Goal: Check status: Check status

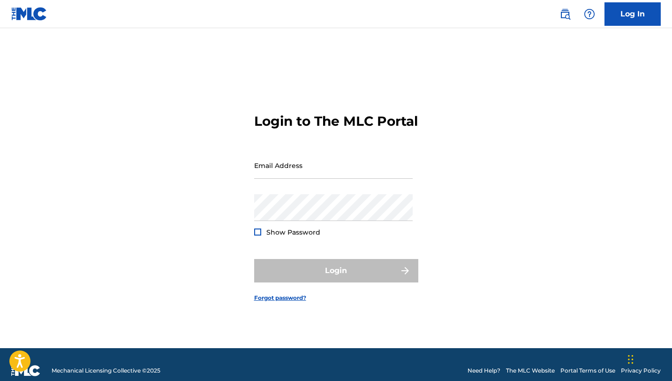
click at [301, 188] on div "Email Address" at bounding box center [333, 173] width 158 height 42
click at [300, 178] on input "Email Address" at bounding box center [333, 165] width 158 height 27
type input "m"
type input "[EMAIL_ADDRESS][DOMAIN_NAME]"
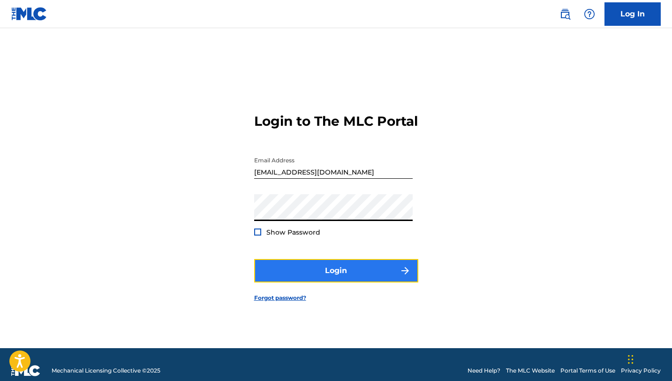
click at [330, 282] on button "Login" at bounding box center [336, 270] width 164 height 23
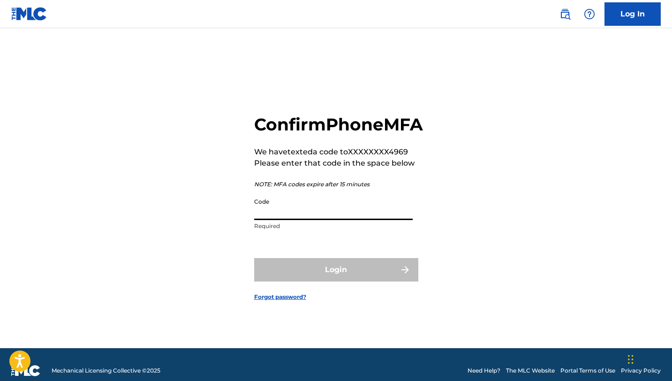
click at [277, 220] on input "Code" at bounding box center [333, 206] width 158 height 27
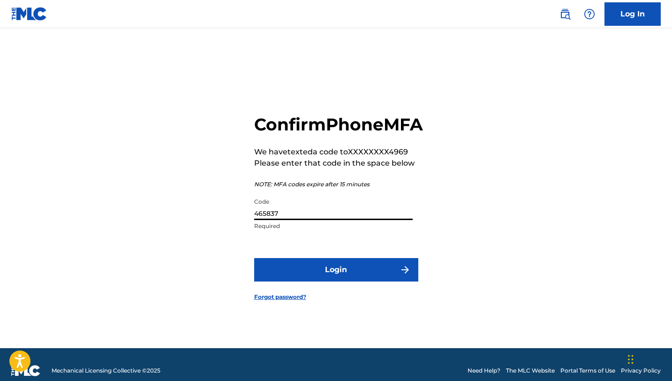
type input "465837"
click at [254, 258] on button "Login" at bounding box center [336, 269] width 164 height 23
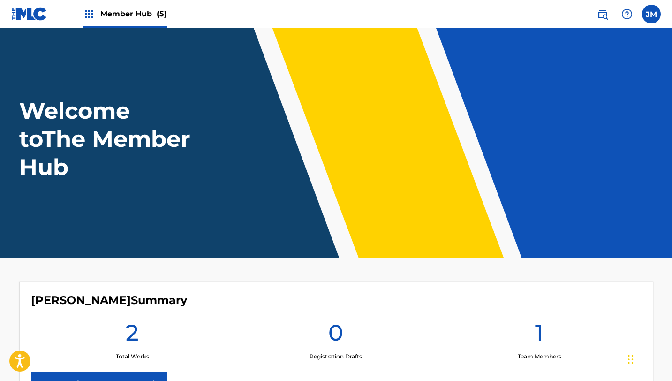
click at [270, 316] on div "[PERSON_NAME] Summary 2 Total Works 0 Registration Drafts 1 Team Members View M…" at bounding box center [336, 344] width 634 height 126
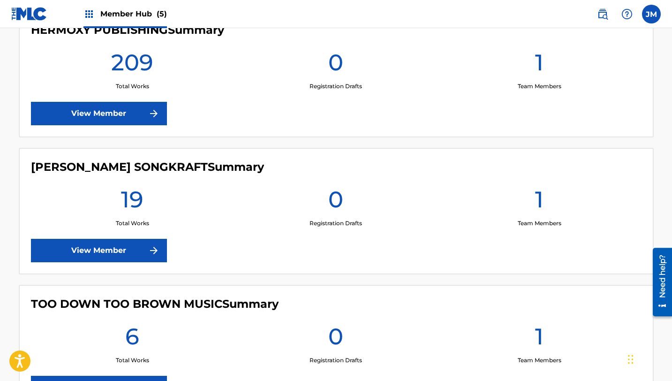
scroll to position [563, 0]
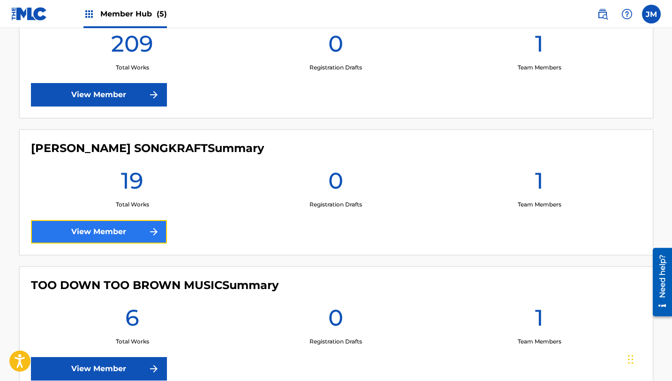
click at [126, 226] on link "View Member" at bounding box center [99, 231] width 136 height 23
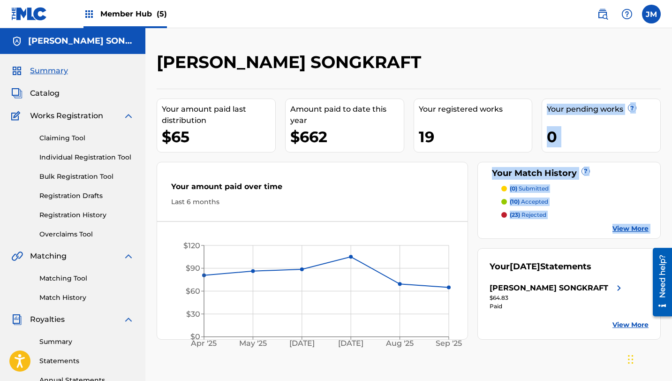
drag, startPoint x: 421, startPoint y: 165, endPoint x: 421, endPoint y: 130, distance: 35.2
click at [421, 130] on div "Your amount paid last distribution $65 Amount paid to date this year $662 Your …" at bounding box center [409, 214] width 504 height 251
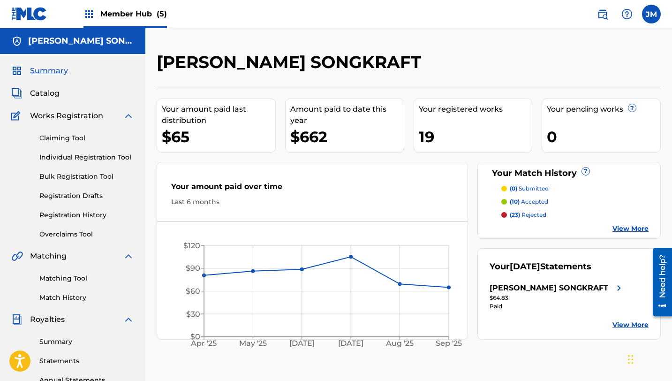
click at [338, 55] on h2 "[PERSON_NAME] SONGKRAFT" at bounding box center [291, 62] width 269 height 21
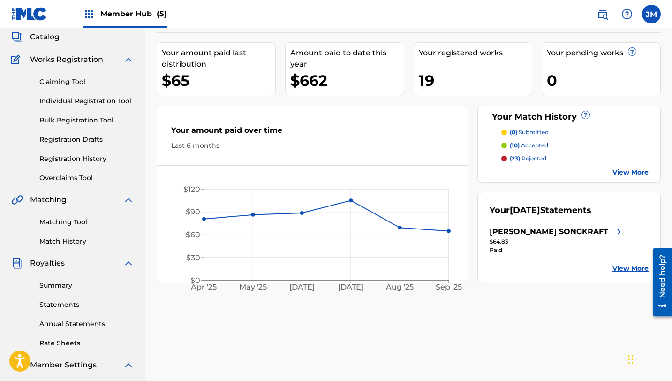
scroll to position [75, 0]
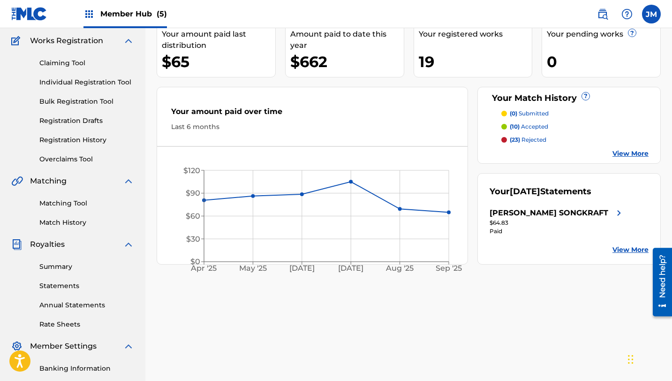
click at [180, 52] on div "$65" at bounding box center [218, 61] width 113 height 21
click at [192, 38] on div "Your amount paid last distribution" at bounding box center [218, 40] width 113 height 23
click at [541, 267] on div "[PERSON_NAME] SONGKRAFT Your amount paid last distribution $65 Amount paid to d…" at bounding box center [408, 219] width 527 height 485
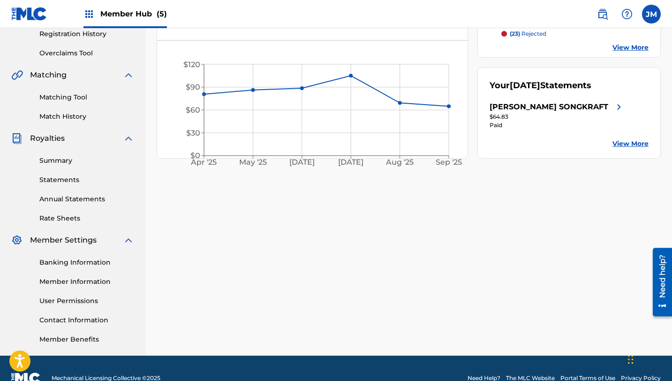
scroll to position [201, 0]
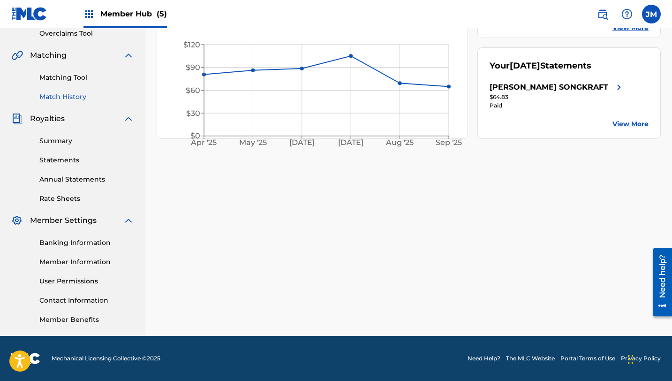
click at [75, 98] on link "Match History" at bounding box center [86, 97] width 95 height 10
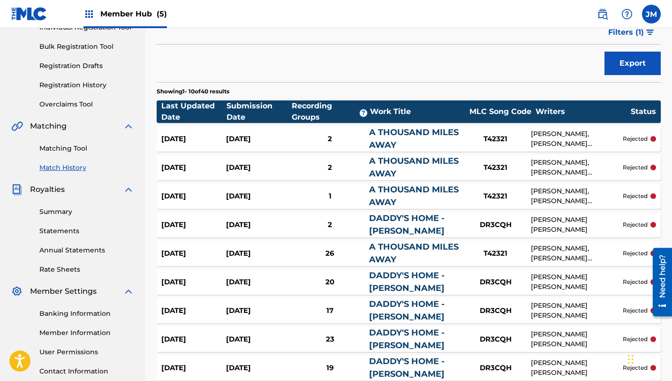
scroll to position [131, 0]
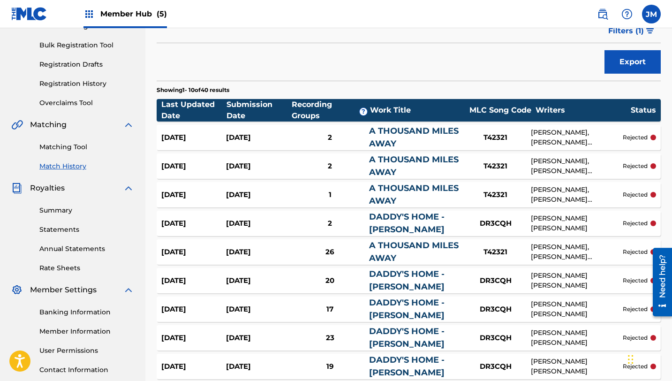
click at [501, 221] on div "DR3CQH" at bounding box center [495, 223] width 70 height 11
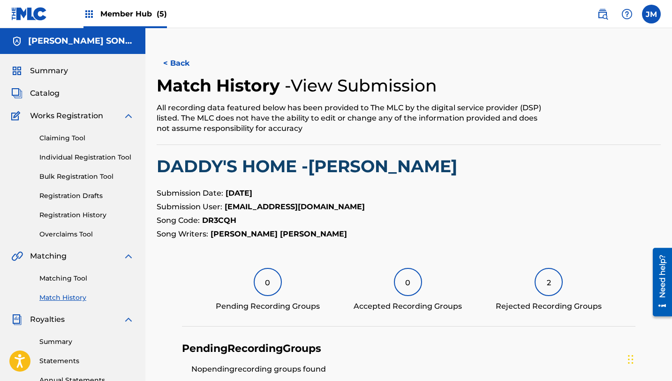
click at [237, 223] on p "Song Code: DR3CQH" at bounding box center [409, 220] width 504 height 11
drag, startPoint x: 238, startPoint y: 221, endPoint x: 203, endPoint y: 223, distance: 34.7
click at [203, 223] on p "Song Code: DR3CQH" at bounding box center [409, 220] width 504 height 11
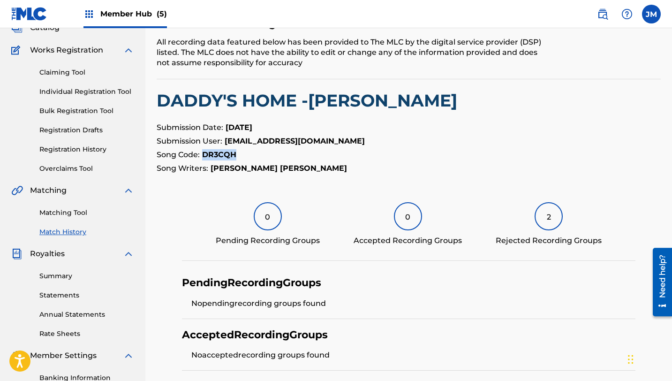
scroll to position [65, 0]
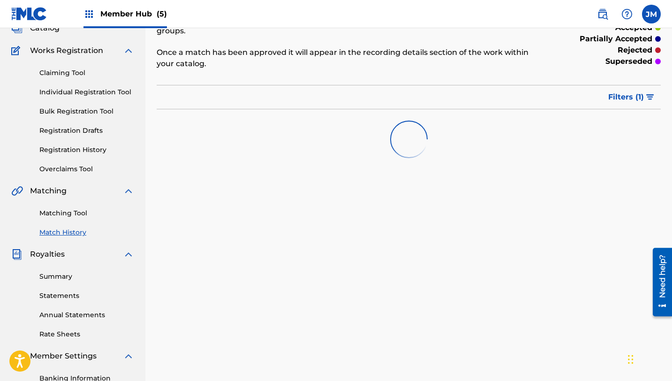
scroll to position [131, 0]
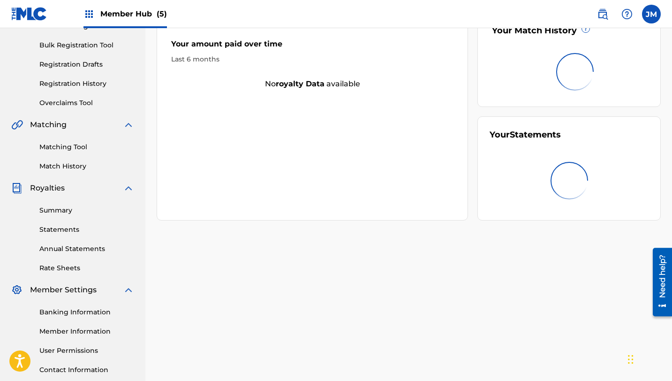
scroll to position [201, 0]
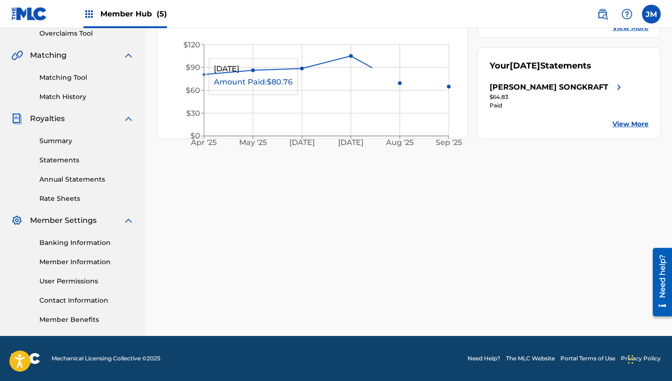
drag, startPoint x: 226, startPoint y: 144, endPoint x: 374, endPoint y: 252, distance: 183.6
click at [371, 251] on div "[PERSON_NAME] SONGKRAFT Your amount paid last distribution $65 Amount paid to d…" at bounding box center [408, 93] width 527 height 485
drag, startPoint x: 374, startPoint y: 252, endPoint x: 429, endPoint y: 222, distance: 62.9
click at [375, 252] on div "[PERSON_NAME] SONGKRAFT Your amount paid last distribution $65 Amount paid to d…" at bounding box center [408, 93] width 527 height 485
click at [498, 200] on div "[PERSON_NAME] SONGKRAFT Your amount paid last distribution $65 Amount paid to d…" at bounding box center [408, 93] width 527 height 485
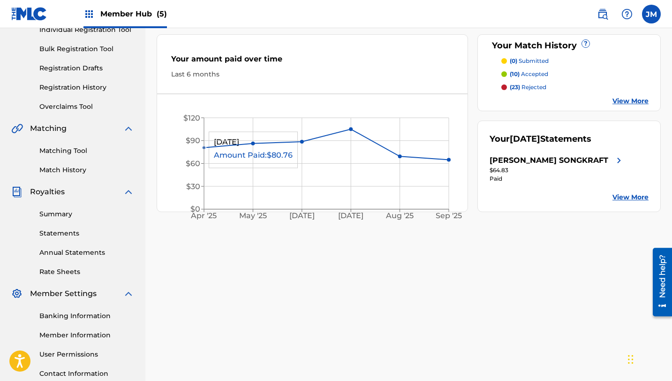
scroll to position [126, 0]
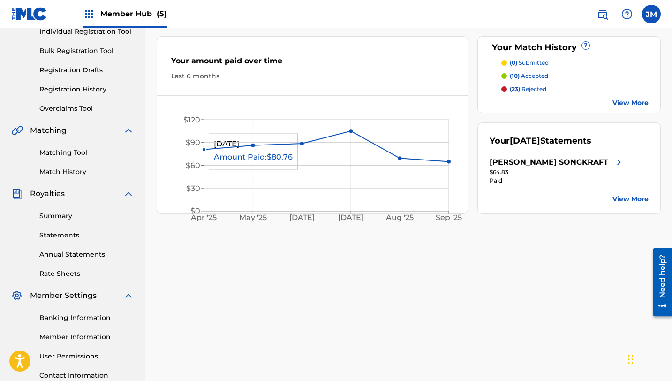
click at [523, 75] on p "(10) accepted" at bounding box center [529, 76] width 38 height 8
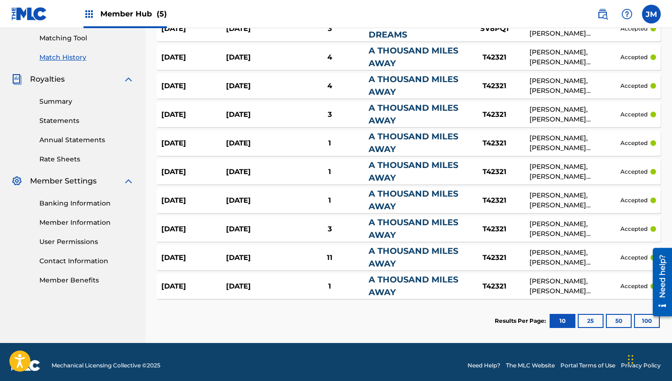
scroll to position [247, 0]
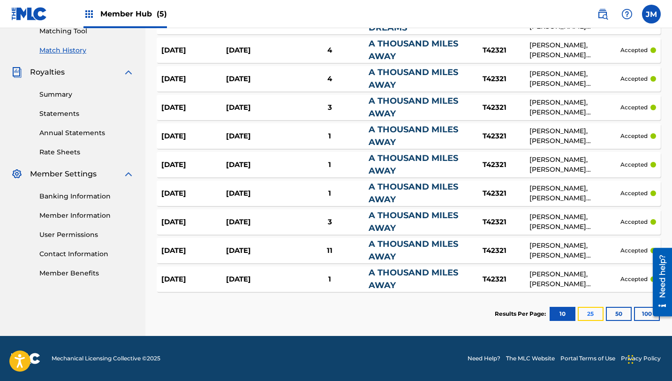
click at [584, 314] on button "25" at bounding box center [591, 314] width 26 height 14
click at [627, 316] on button "50" at bounding box center [619, 314] width 26 height 14
click at [532, 204] on div "[DATE] [DATE] 1 A THOUSAND MILES AWAY T42321 [PERSON_NAME], [PERSON_NAME] [PERS…" at bounding box center [409, 193] width 504 height 25
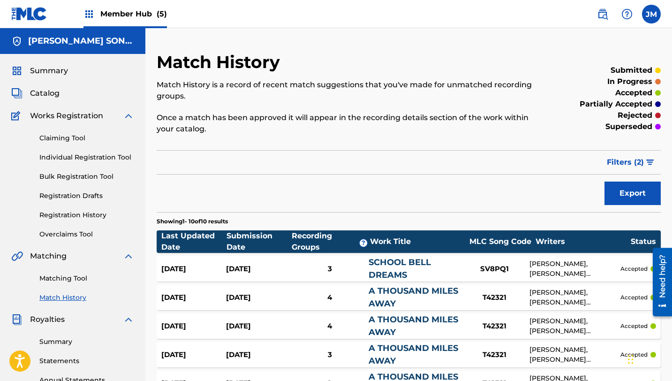
scroll to position [247, 0]
click at [371, 31] on div "Match History Match History is a record of recent match suggestions that you've…" at bounding box center [408, 305] width 527 height 555
click at [370, 24] on nav "Member Hub (5) JM [PERSON_NAME] [PERSON_NAME] [EMAIL_ADDRESS][DOMAIN_NAME] Noti…" at bounding box center [336, 14] width 672 height 28
click at [365, 31] on div "Match History Match History is a record of recent match suggestions that you've…" at bounding box center [408, 305] width 527 height 555
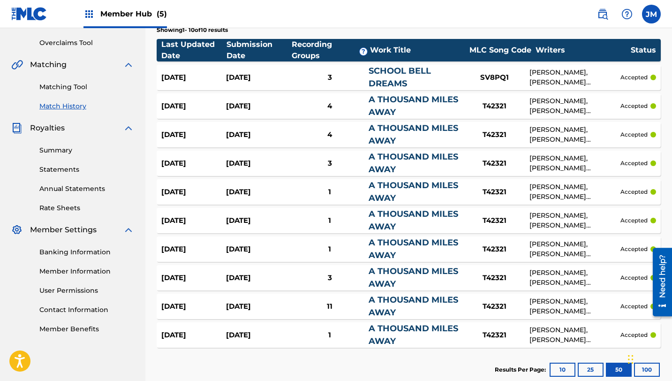
scroll to position [206, 0]
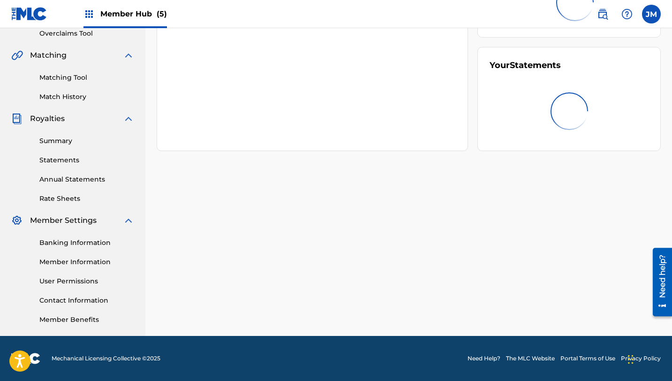
scroll to position [126, 0]
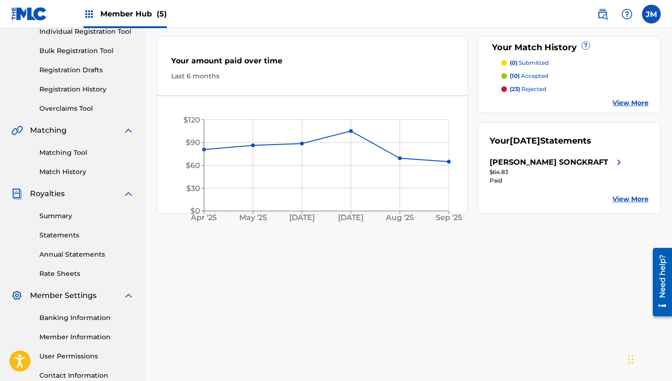
drag, startPoint x: 245, startPoint y: 43, endPoint x: 256, endPoint y: 6, distance: 38.4
click at [245, 43] on div "Your amount paid over time Last 6 months" at bounding box center [312, 68] width 310 height 54
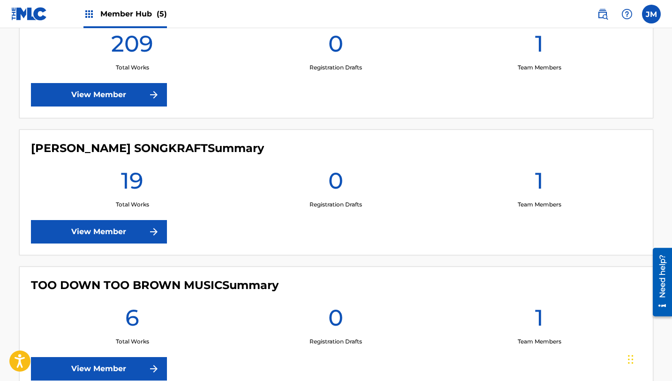
click at [297, 125] on section "[PERSON_NAME] Summary 2 Total Works 0 Registration Drafts 1 Team Members View M…" at bounding box center [336, 55] width 634 height 673
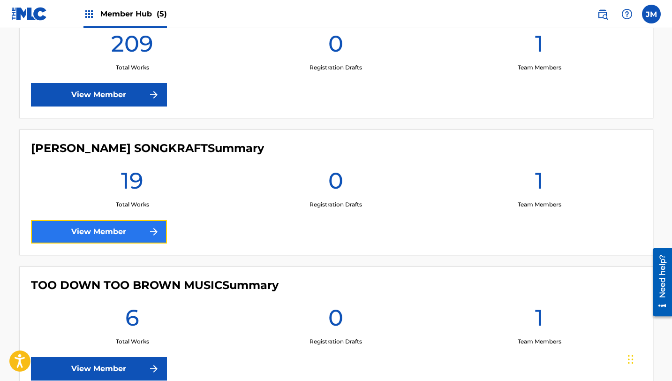
click at [136, 232] on link "View Member" at bounding box center [99, 231] width 136 height 23
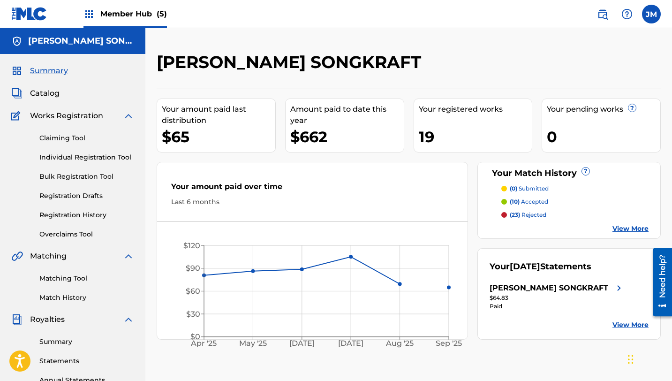
drag, startPoint x: 363, startPoint y: 46, endPoint x: 360, endPoint y: 58, distance: 12.6
click at [363, 48] on div "[PERSON_NAME] SONGKRAFT Your amount paid last distribution $65 Amount paid to d…" at bounding box center [408, 282] width 527 height 508
click at [360, 58] on div "[PERSON_NAME] SONGKRAFT" at bounding box center [351, 66] width 388 height 28
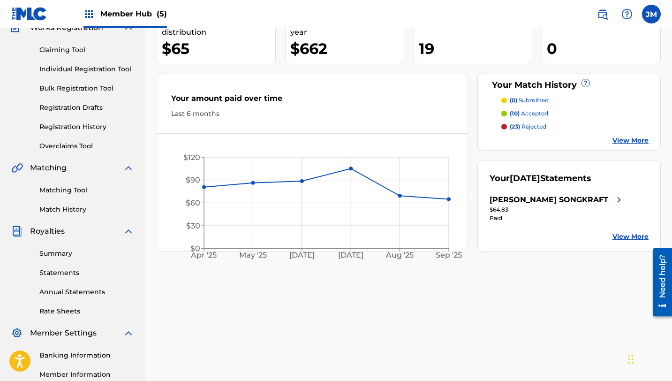
scroll to position [88, 0]
drag, startPoint x: 84, startPoint y: 120, endPoint x: 152, endPoint y: 120, distance: 68.5
click at [150, 120] on main "[PERSON_NAME] SONGKRAFT Summary Catalog Works Registration Claiming Tool Indivi…" at bounding box center [336, 194] width 672 height 508
click at [371, 146] on icon "[DATE] May '[DATE] [DATE] '[DATE] Sep '25 $0 $30 $60 $90 $120" at bounding box center [312, 205] width 310 height 124
click at [71, 206] on link "Match History" at bounding box center [86, 209] width 95 height 10
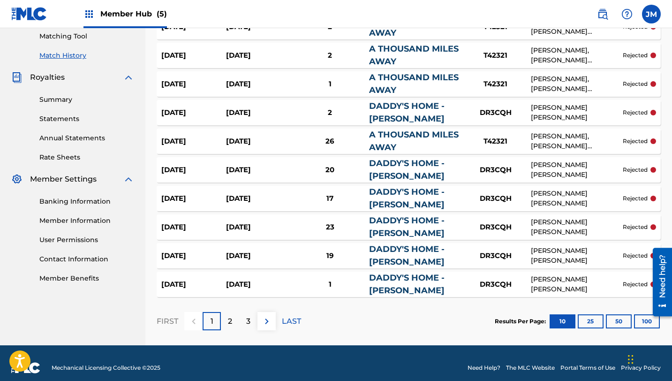
scroll to position [244, 0]
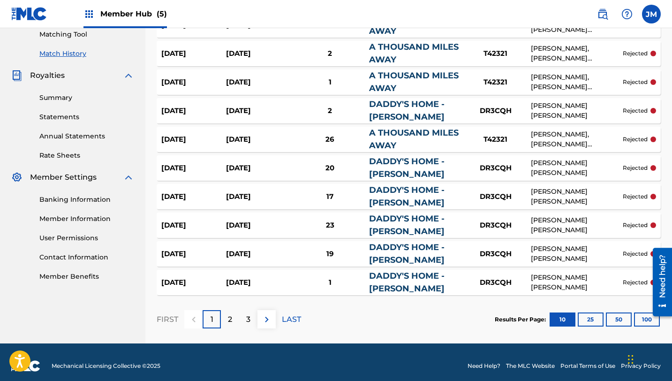
click at [415, 166] on link "DADDY'S HOME -[PERSON_NAME]" at bounding box center [406, 167] width 75 height 23
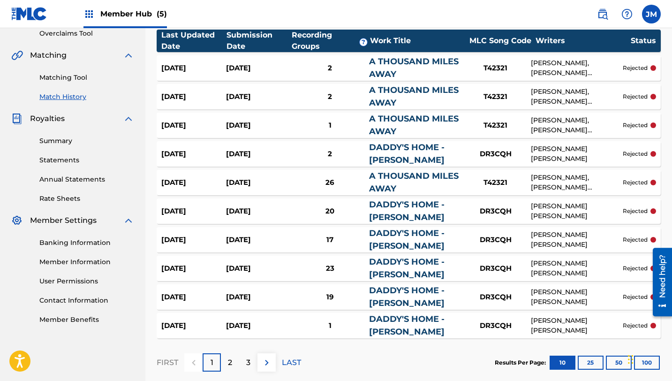
scroll to position [244, 0]
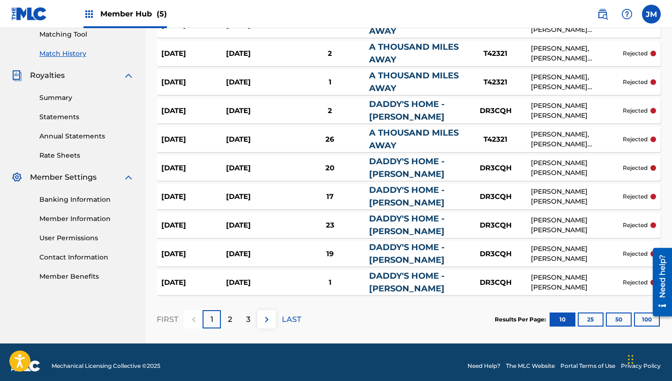
click at [426, 320] on section "FIRST 1 2 3 LAST Results Per Page: 10 25 50 100" at bounding box center [409, 319] width 504 height 48
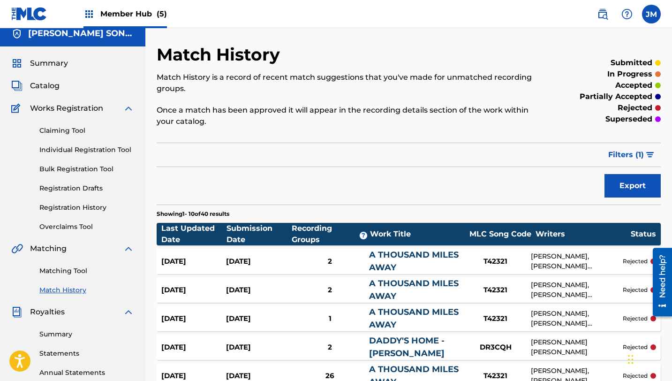
scroll to position [0, 0]
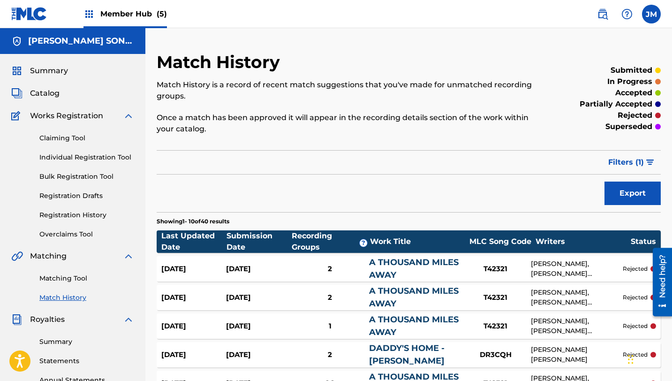
scroll to position [88, 0]
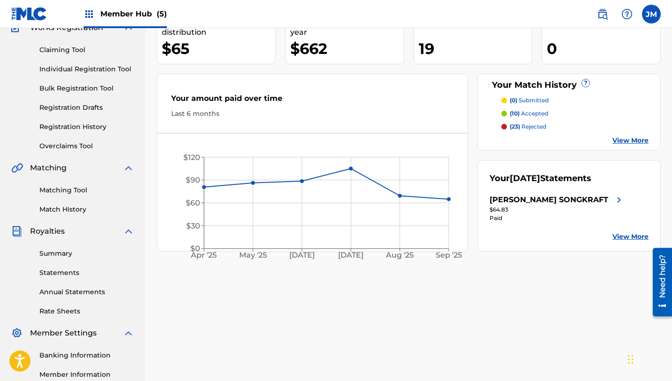
click at [277, 63] on div "Your amount paid last distribution $65 Amount paid to date this year $662 Your …" at bounding box center [409, 125] width 504 height 251
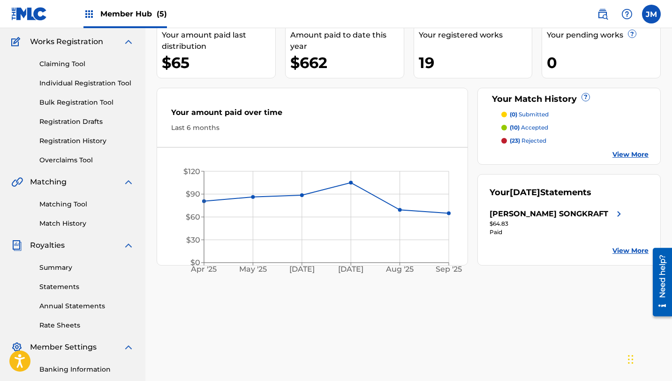
scroll to position [75, 0]
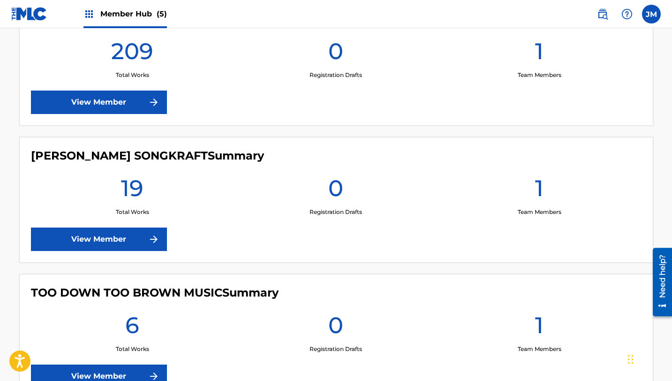
scroll to position [563, 0]
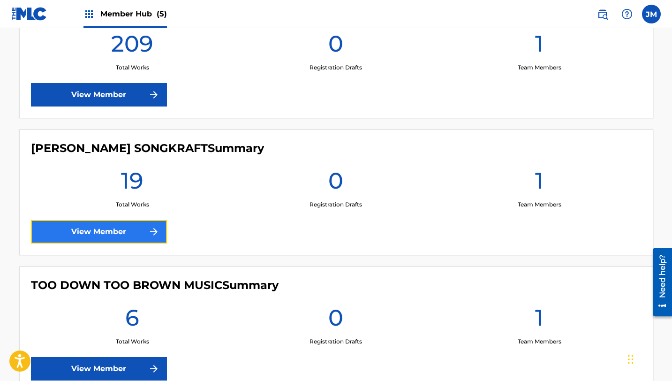
click at [108, 233] on link "View Member" at bounding box center [99, 231] width 136 height 23
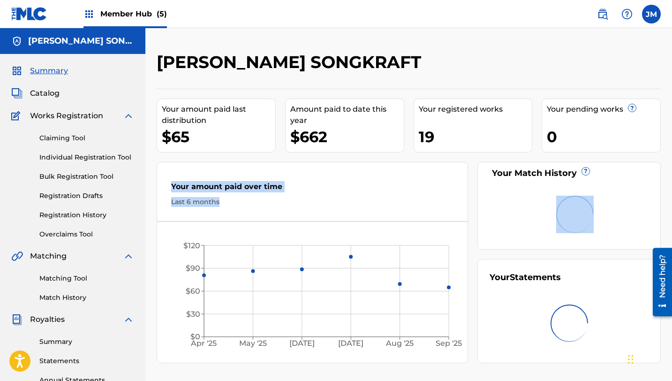
drag, startPoint x: 121, startPoint y: 235, endPoint x: 489, endPoint y: 238, distance: 368.1
click at [489, 240] on div "Your amount paid last distribution $65 Amount paid to date this year $662 Your …" at bounding box center [409, 226] width 504 height 274
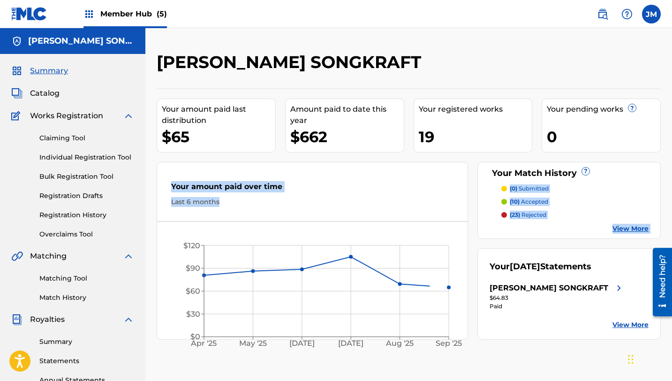
click at [535, 205] on p "(10) accepted" at bounding box center [529, 201] width 38 height 8
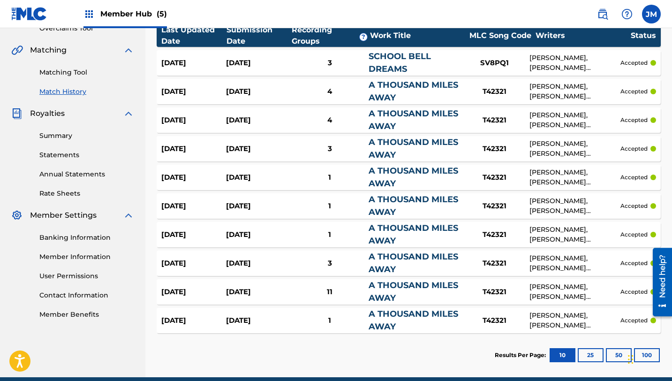
scroll to position [206, 0]
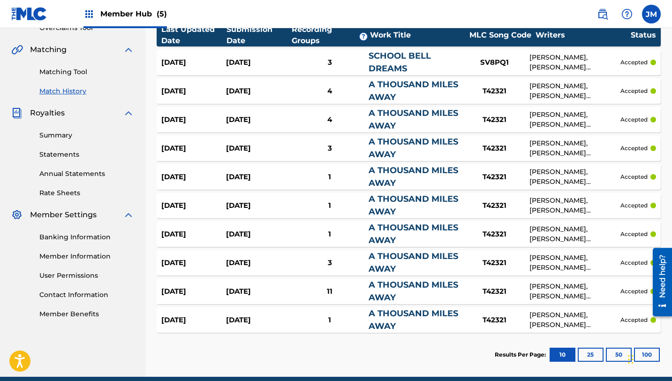
click at [488, 91] on div "T42321" at bounding box center [494, 91] width 70 height 11
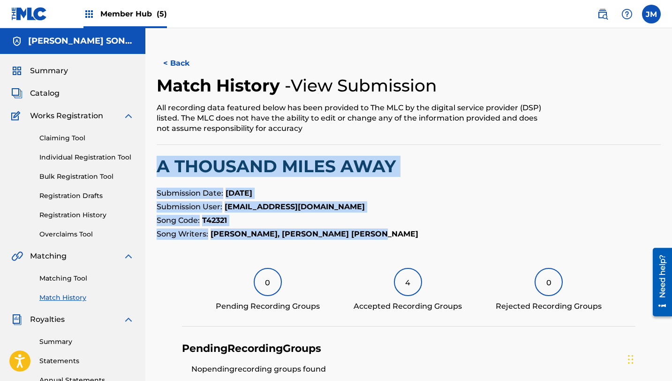
drag, startPoint x: 155, startPoint y: 160, endPoint x: 397, endPoint y: 236, distance: 253.6
click at [397, 236] on div "< Back Match History - View Submission All recording data featured below has be…" at bounding box center [408, 310] width 527 height 517
copy div "A THOUSAND MILES AWAY Submission Date: [DATE] Submission User: [EMAIL_ADDRESS][…"
click at [79, 275] on link "Matching Tool" at bounding box center [86, 278] width 95 height 10
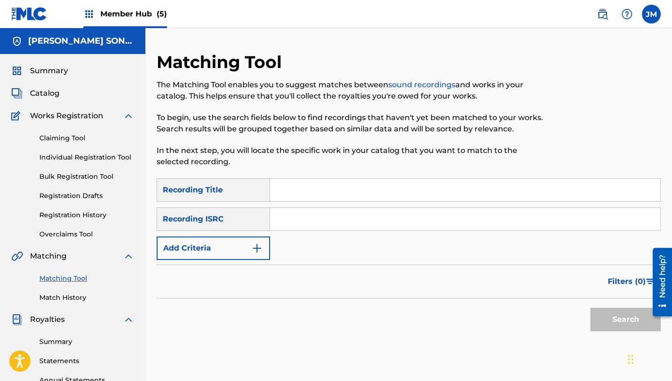
click at [204, 52] on h2 "Matching Tool" at bounding box center [222, 62] width 130 height 21
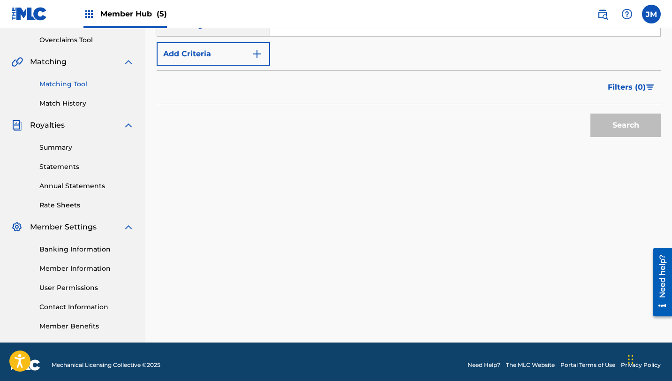
scroll to position [201, 0]
